Goal: Task Accomplishment & Management: Manage account settings

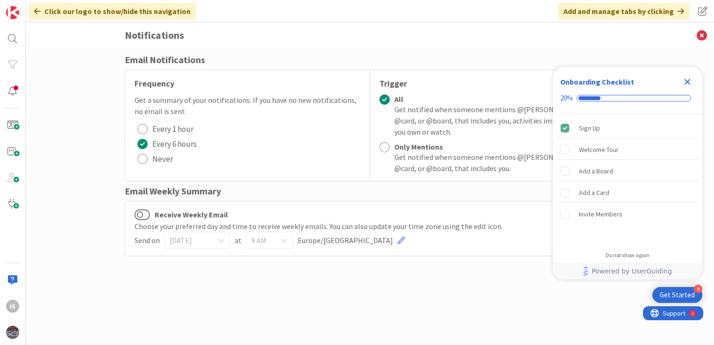
click at [687, 84] on icon "Close Checklist" at bounding box center [687, 81] width 11 height 11
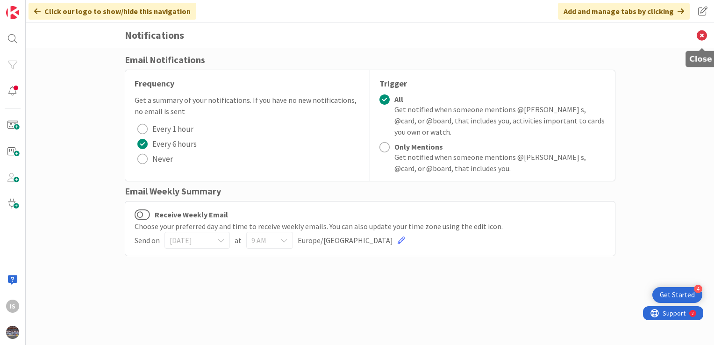
click at [706, 38] on icon at bounding box center [701, 35] width 24 height 26
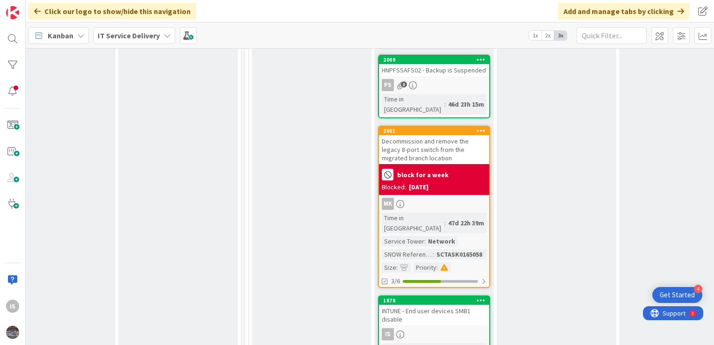
scroll to position [1217, 404]
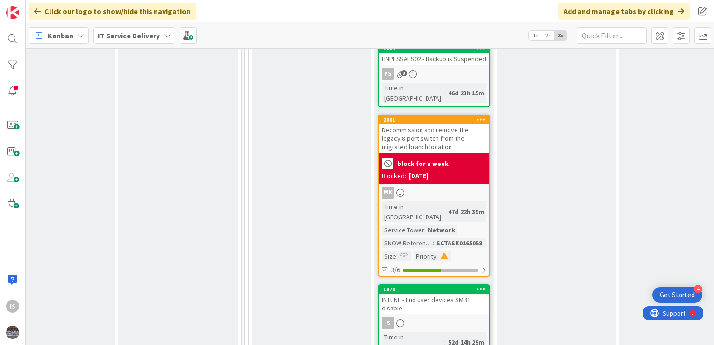
click at [420, 293] on div "INTUNE - End user devices SMB1 disable" at bounding box center [434, 303] width 110 height 21
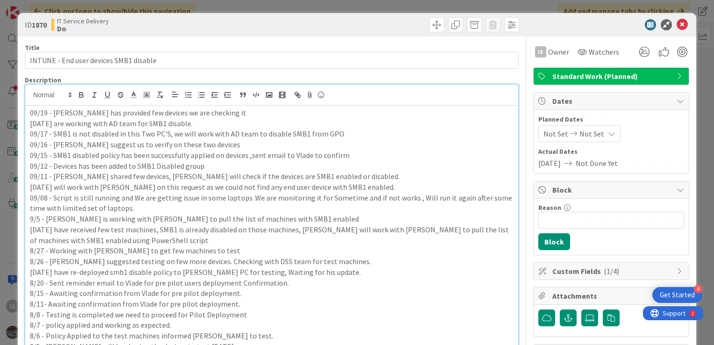
click at [27, 94] on div "09/19 - Vlade has provided few devices we are checking it 09/18 - We are workin…" at bounding box center [271, 234] width 493 height 298
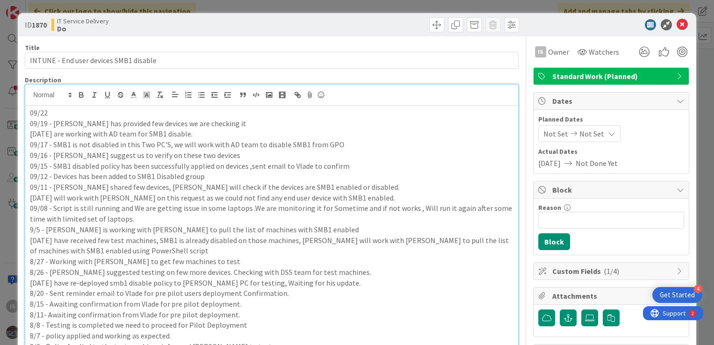
click at [51, 113] on p "09/22" at bounding box center [271, 112] width 483 height 11
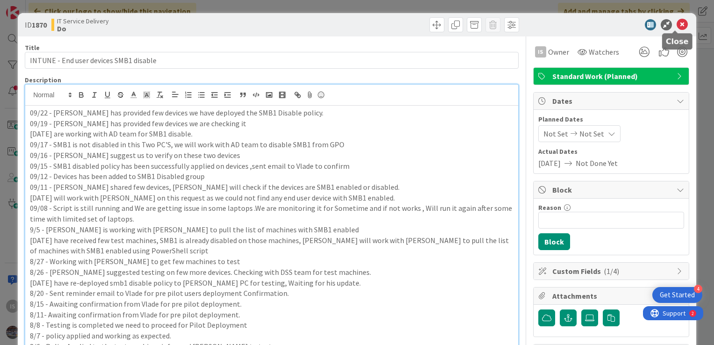
click at [676, 23] on icon at bounding box center [681, 24] width 11 height 11
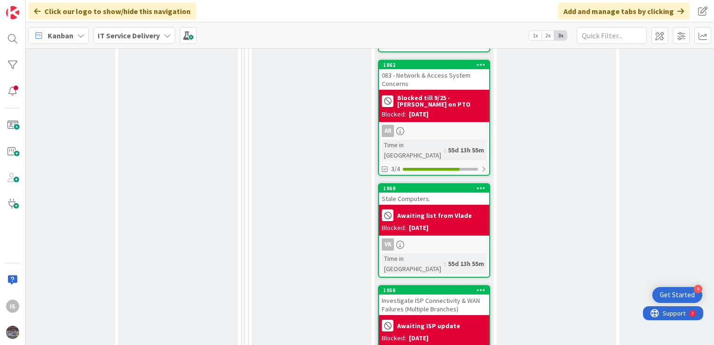
scroll to position [1658, 404]
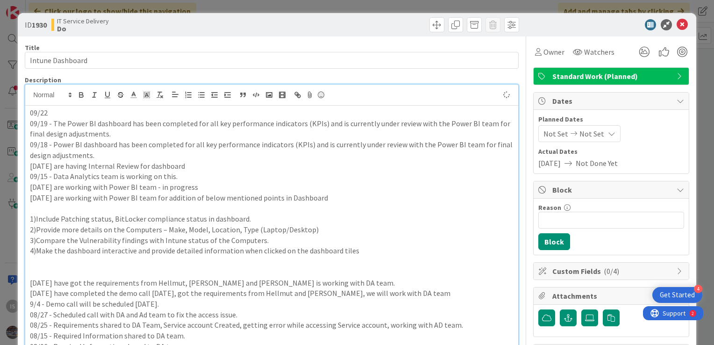
click at [49, 111] on p "09/22" at bounding box center [271, 112] width 483 height 11
click at [71, 114] on p "09/22 -" at bounding box center [271, 112] width 483 height 11
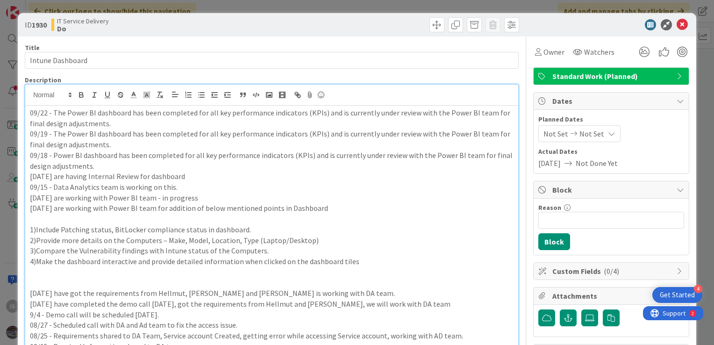
click at [413, 115] on p "09/22 - The Power BI dashboard has been completed for all key performance indic…" at bounding box center [271, 117] width 483 height 21
click at [417, 116] on p "09/22 - The Power BI dashboard has been completed for all key performance indic…" at bounding box center [271, 117] width 483 height 21
click at [414, 113] on p "09/22 - The Power BI dashboard has been completed for all key performance indic…" at bounding box center [271, 117] width 483 height 21
drag, startPoint x: 414, startPoint y: 113, endPoint x: 418, endPoint y: 121, distance: 8.6
click at [418, 121] on p "09/22 - The Power BI dashboard has been completed for all key performance indic…" at bounding box center [271, 117] width 483 height 21
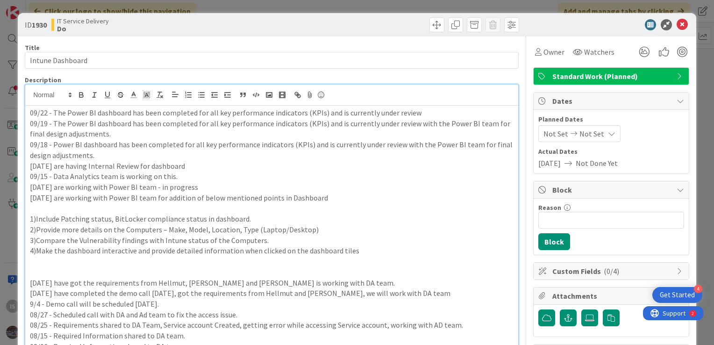
click at [412, 111] on p "09/22 - The Power BI dashboard has been completed for all key performance indic…" at bounding box center [271, 112] width 483 height 11
click at [676, 22] on icon at bounding box center [681, 24] width 11 height 11
